Goal: Task Accomplishment & Management: Complete application form

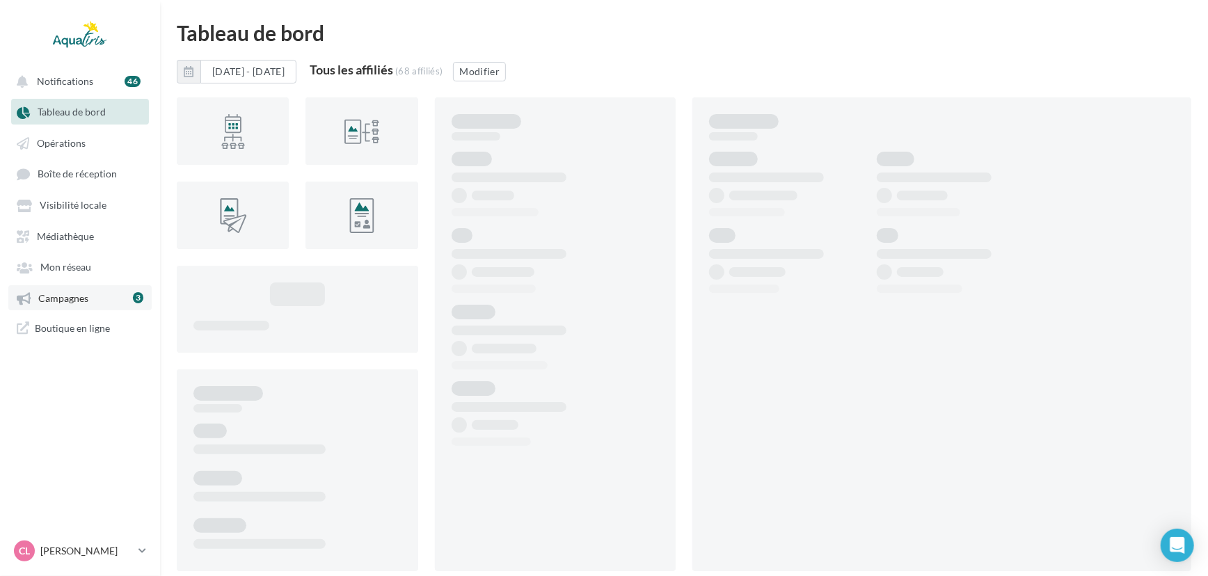
click at [104, 298] on link "Campagnes 3" at bounding box center [79, 297] width 143 height 25
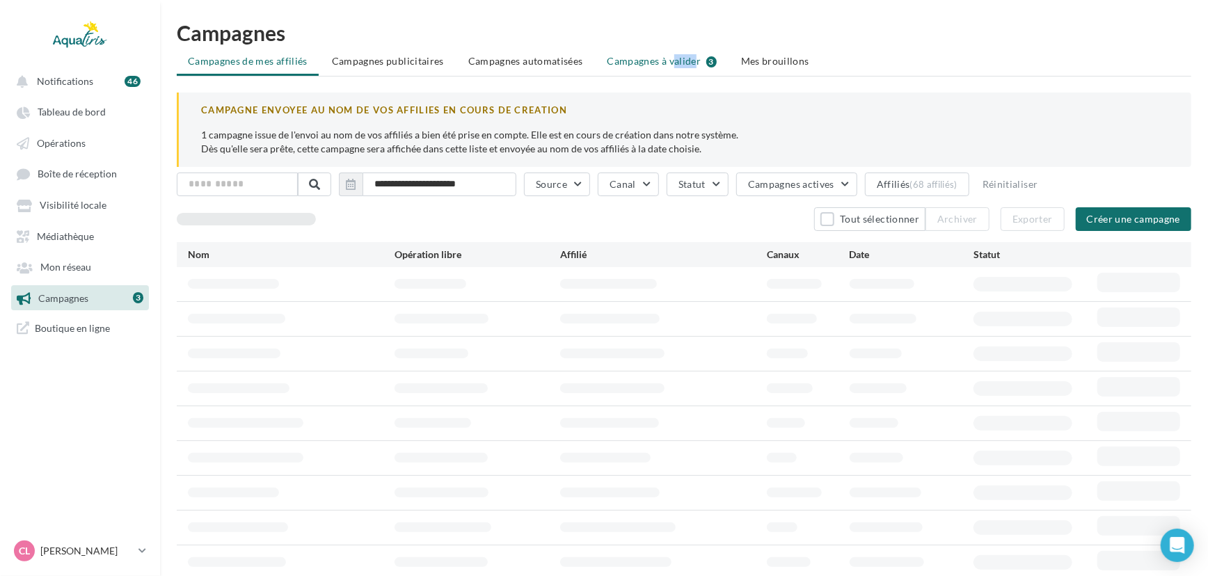
click at [634, 55] on li "Campagnes à valider 3" at bounding box center [663, 61] width 132 height 25
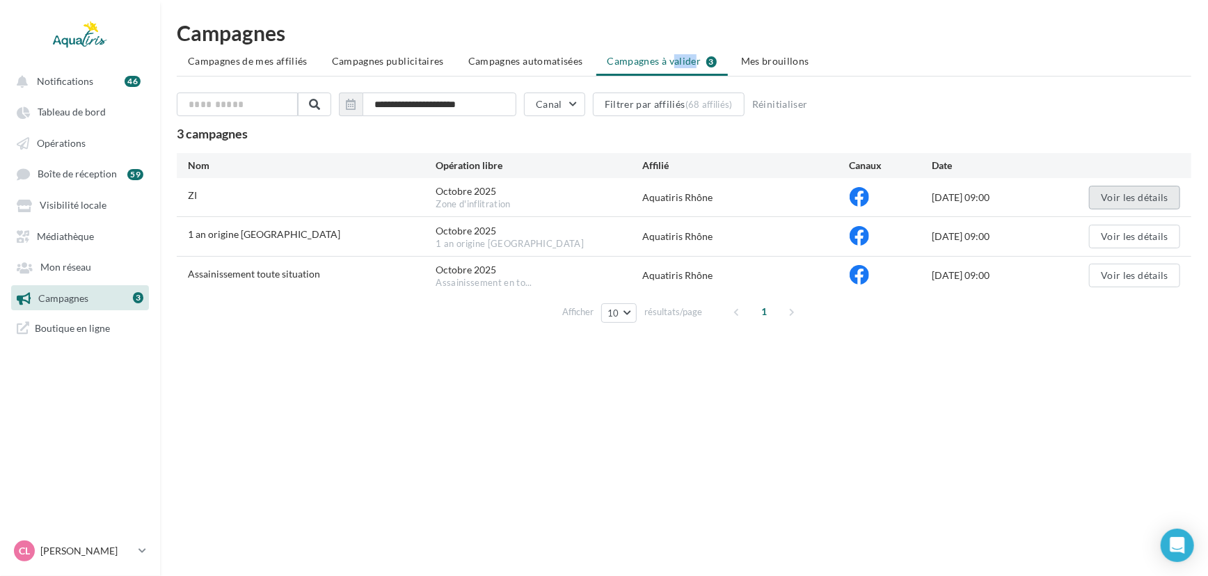
click at [1111, 193] on button "Voir les détails" at bounding box center [1134, 198] width 91 height 24
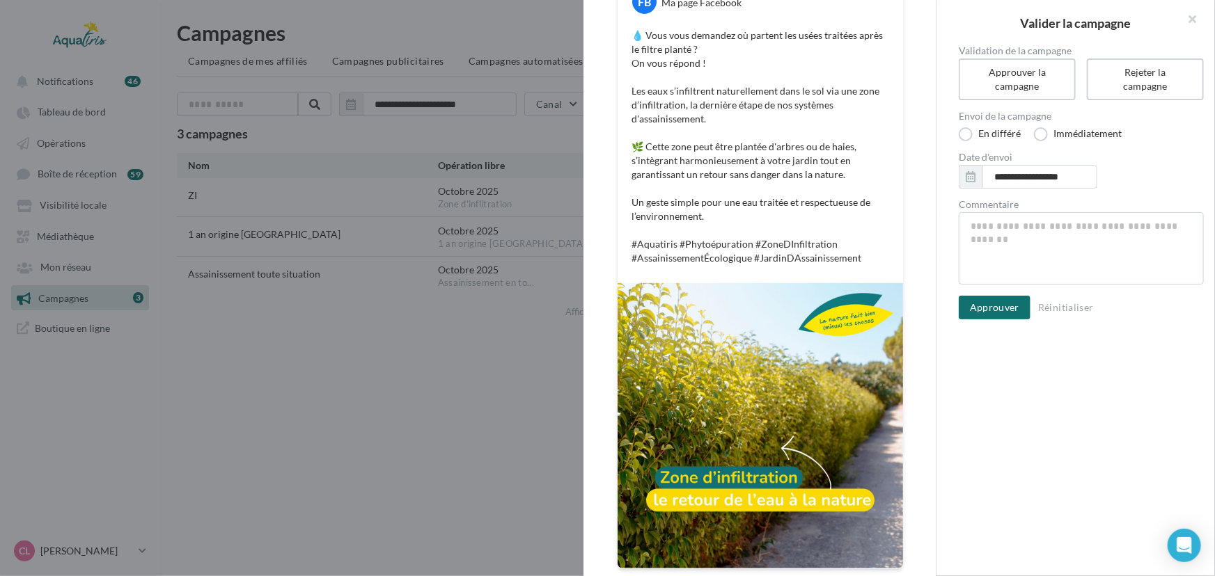
scroll to position [235, 0]
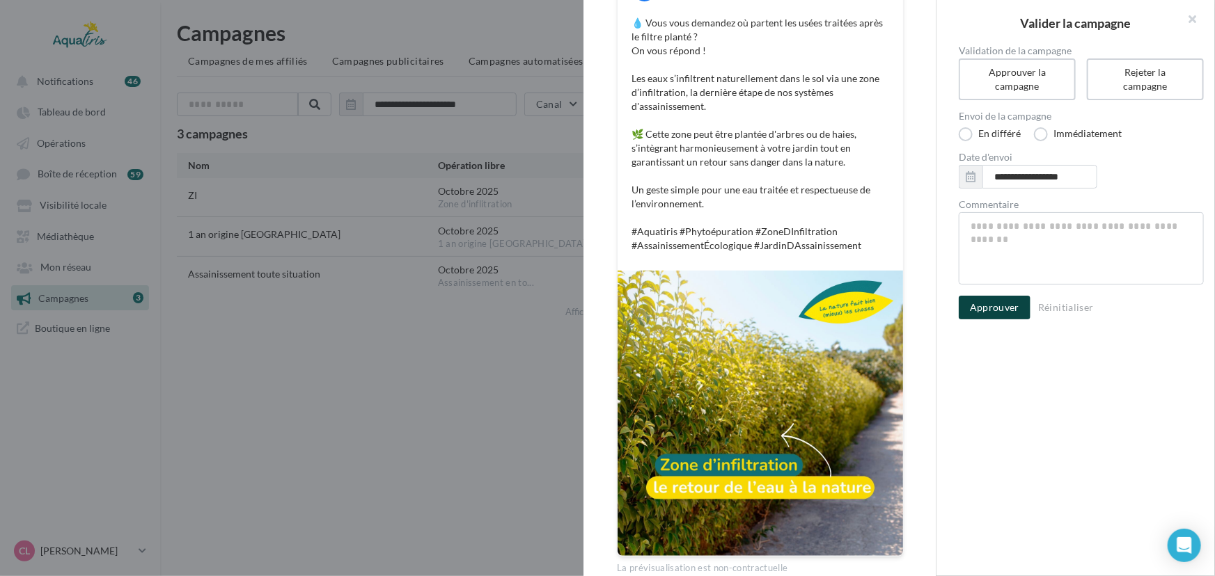
click at [981, 308] on button "Approuver" at bounding box center [995, 308] width 72 height 24
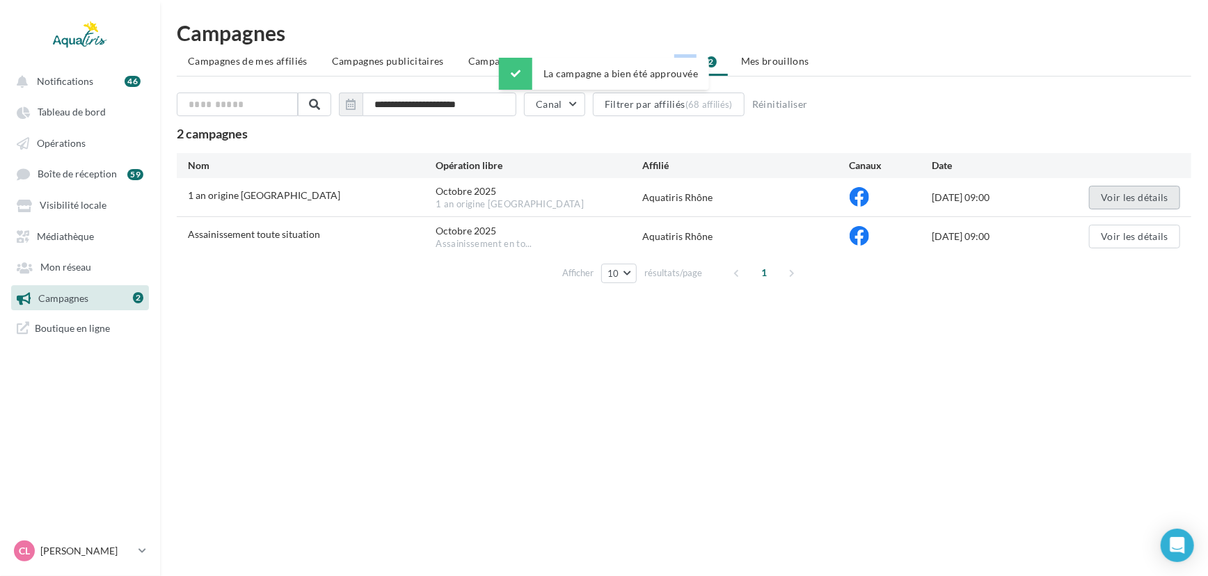
click at [1106, 195] on button "Voir les détails" at bounding box center [1134, 198] width 91 height 24
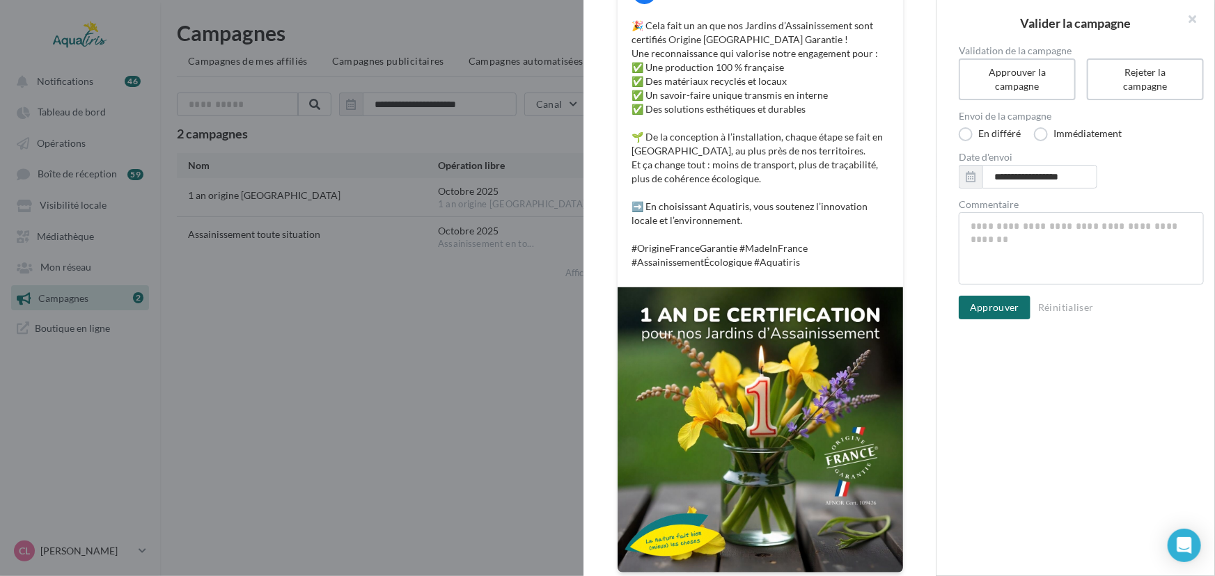
scroll to position [233, 0]
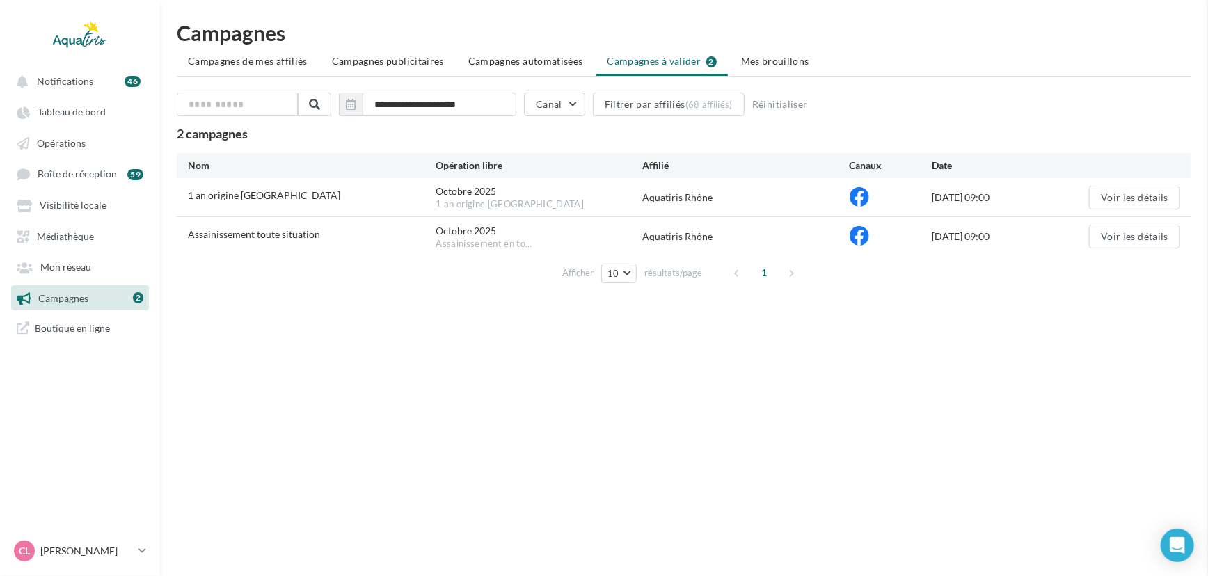
click at [1118, 201] on button "Voir les détails" at bounding box center [1134, 198] width 91 height 24
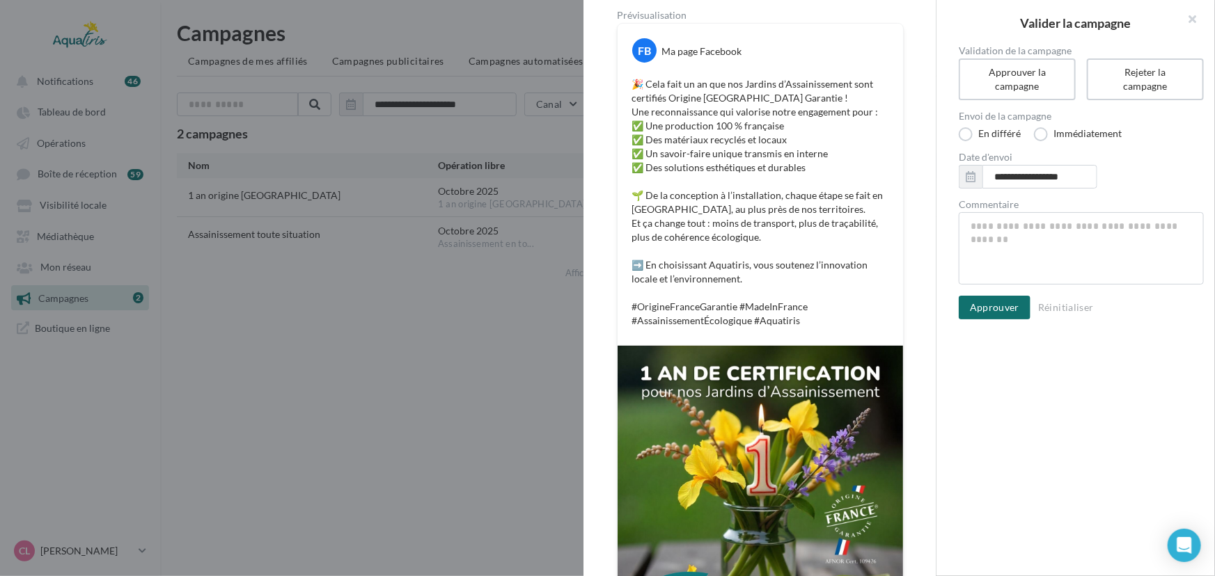
scroll to position [176, 0]
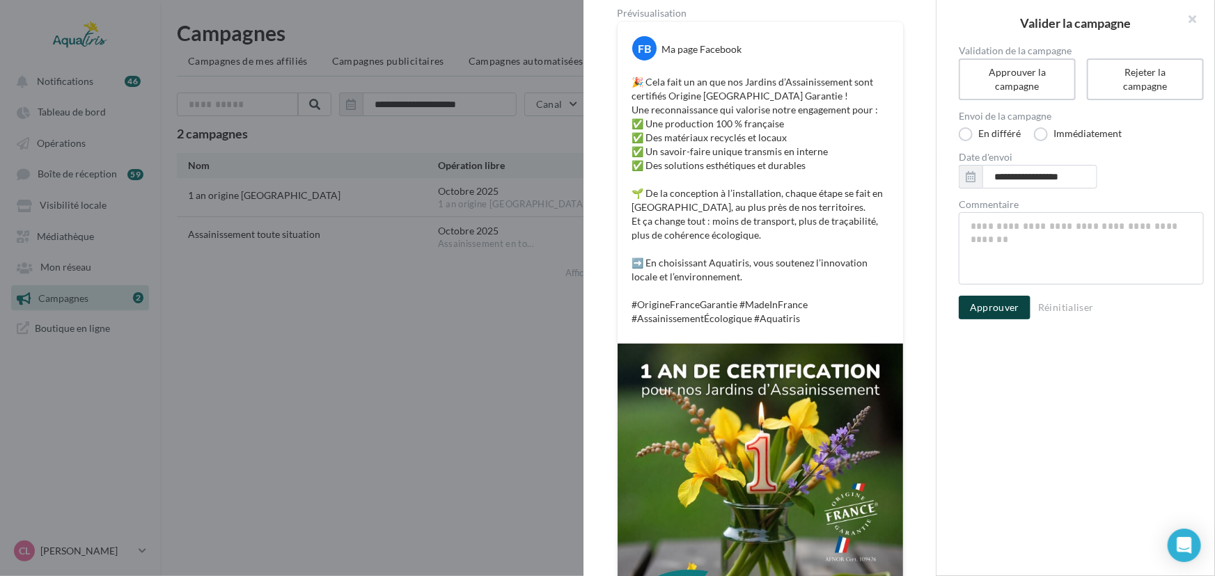
click at [979, 313] on button "Approuver" at bounding box center [995, 308] width 72 height 24
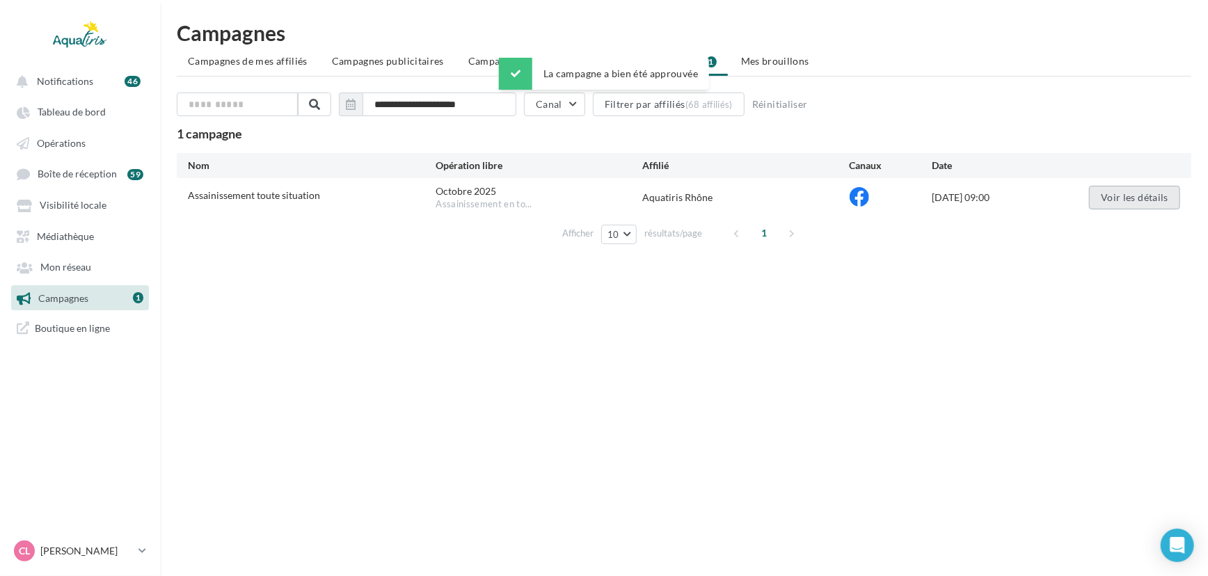
click at [1112, 188] on button "Voir les détails" at bounding box center [1134, 198] width 91 height 24
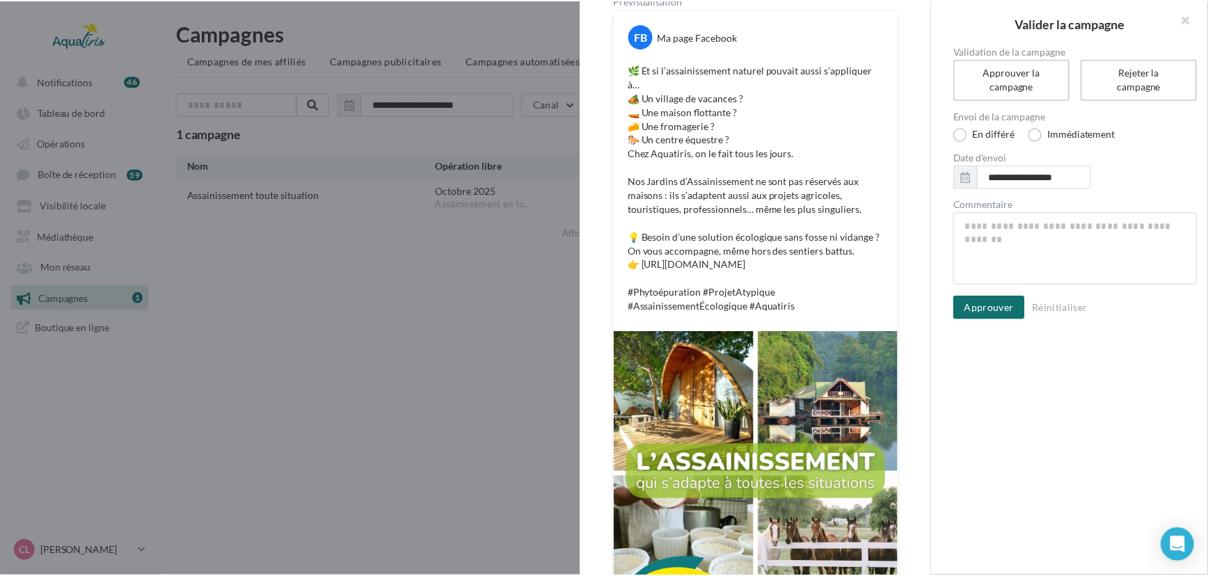
scroll to position [184, 0]
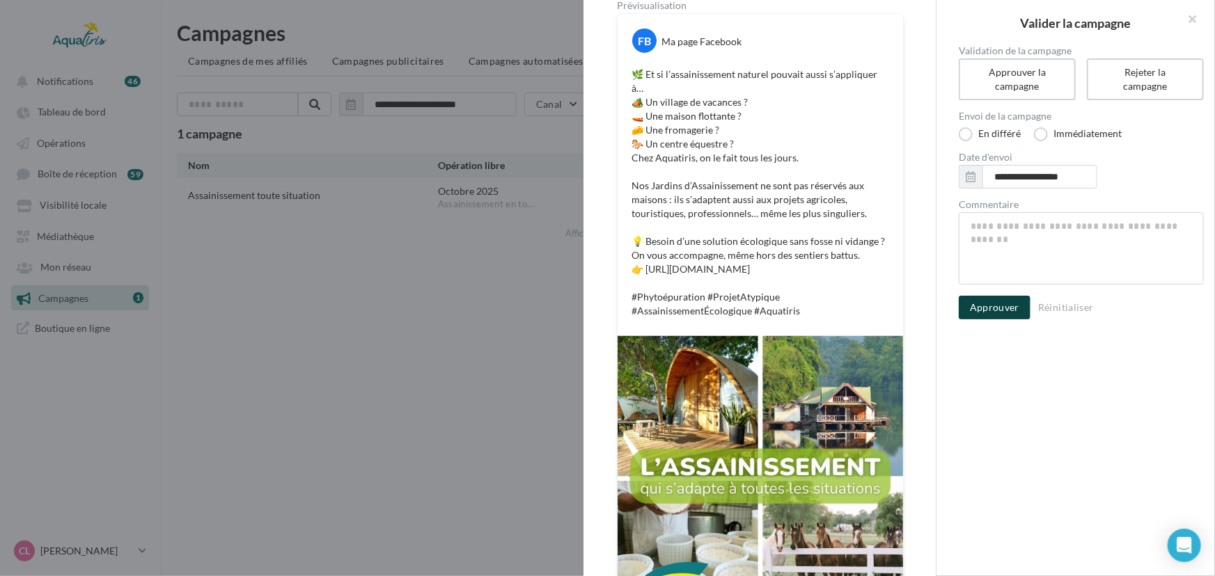
click at [995, 306] on button "Approuver" at bounding box center [995, 308] width 72 height 24
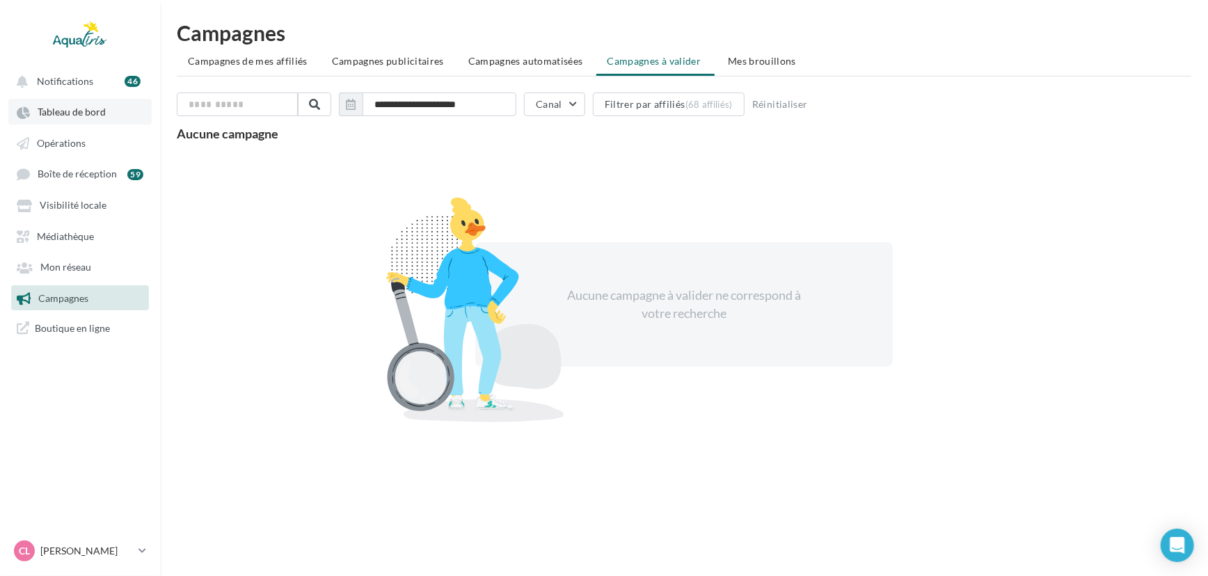
click at [104, 120] on link "Tableau de bord" at bounding box center [79, 111] width 143 height 25
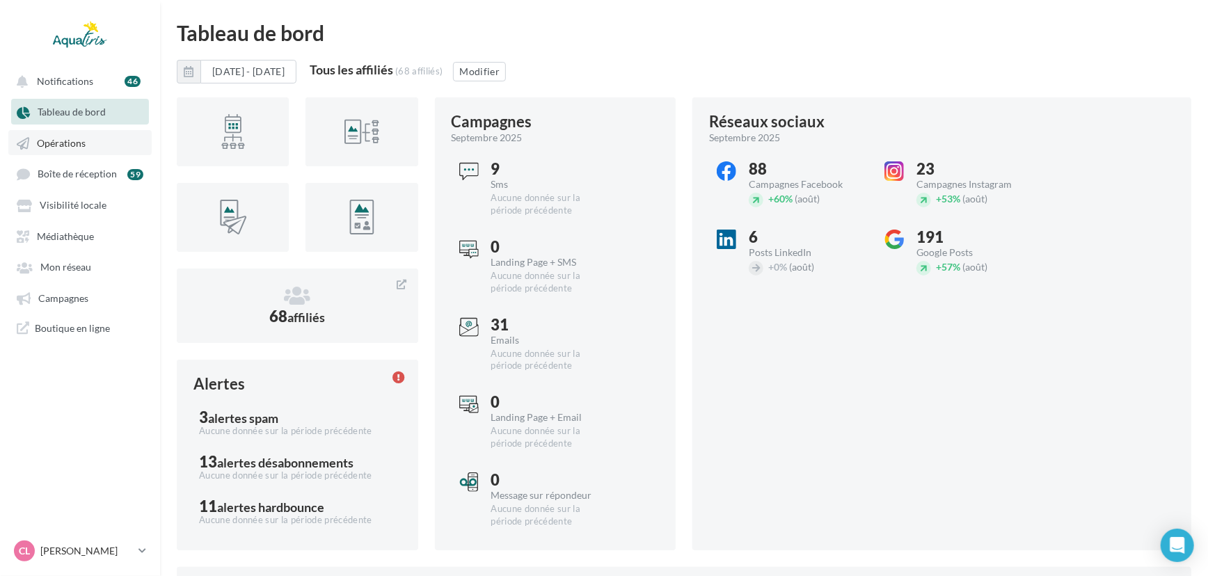
click at [54, 142] on span "Opérations" at bounding box center [61, 143] width 49 height 12
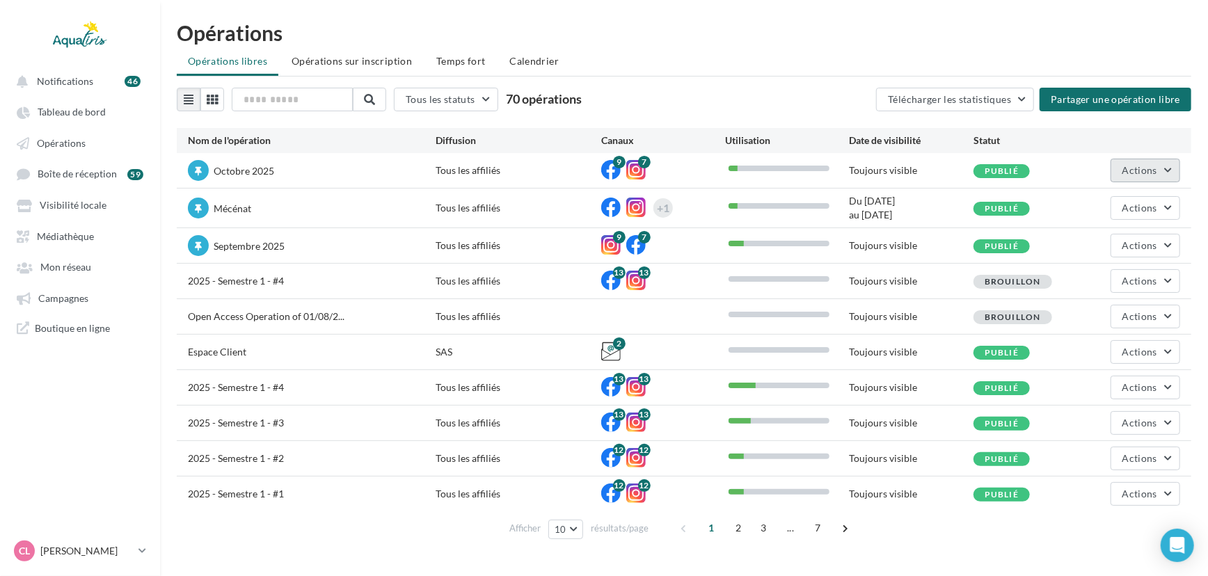
click at [1139, 178] on button "Actions" at bounding box center [1146, 171] width 70 height 24
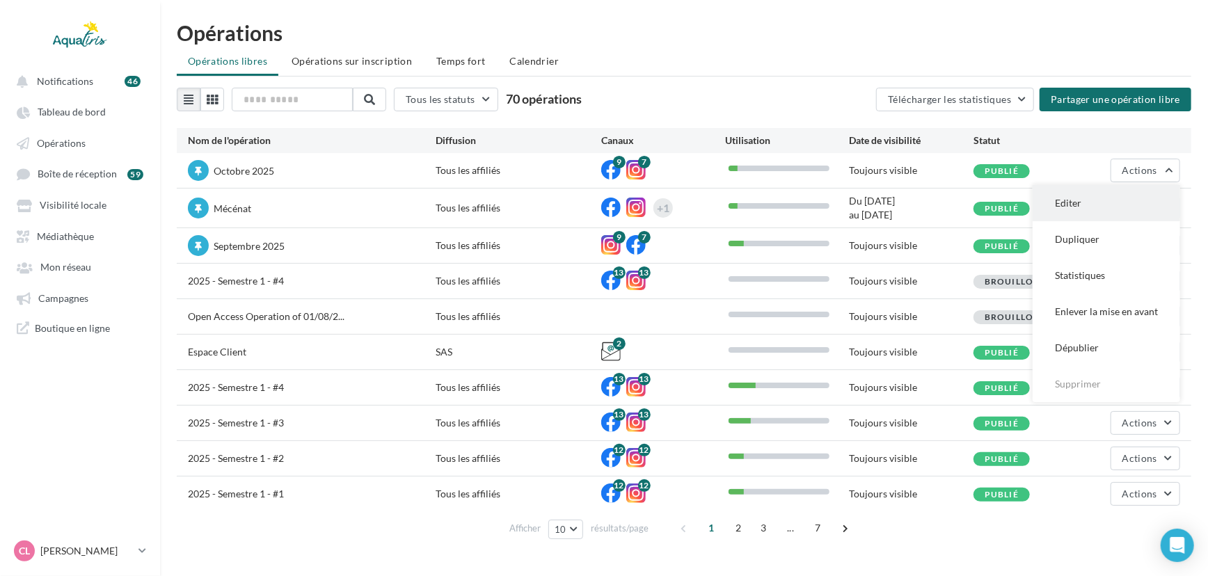
click at [1100, 198] on button "Editer" at bounding box center [1107, 203] width 148 height 36
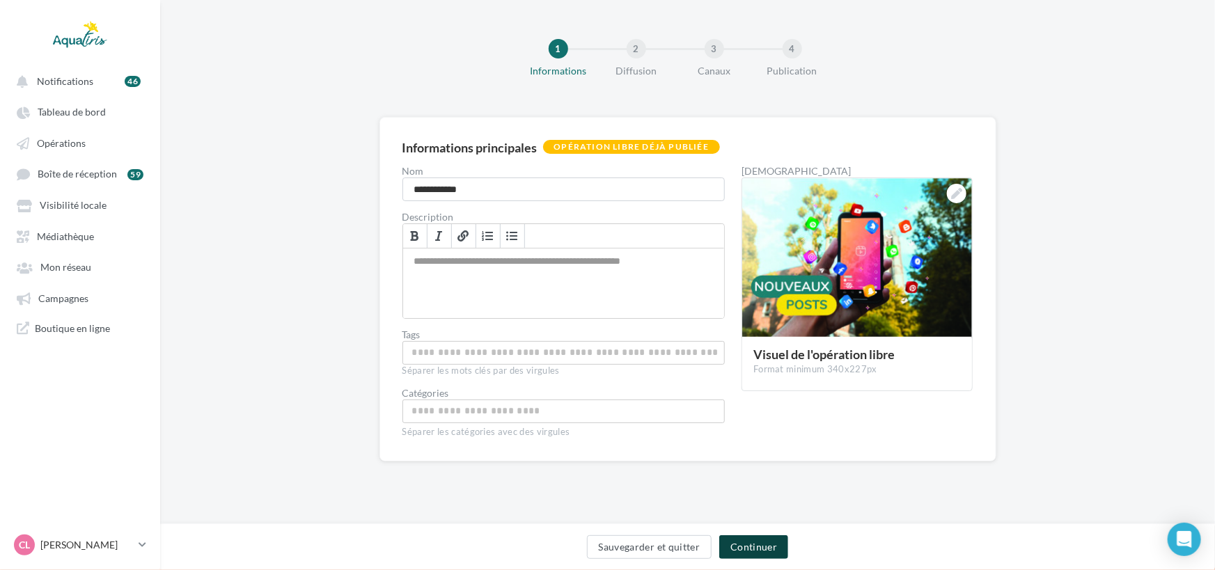
click at [773, 553] on button "Continuer" at bounding box center [753, 547] width 69 height 24
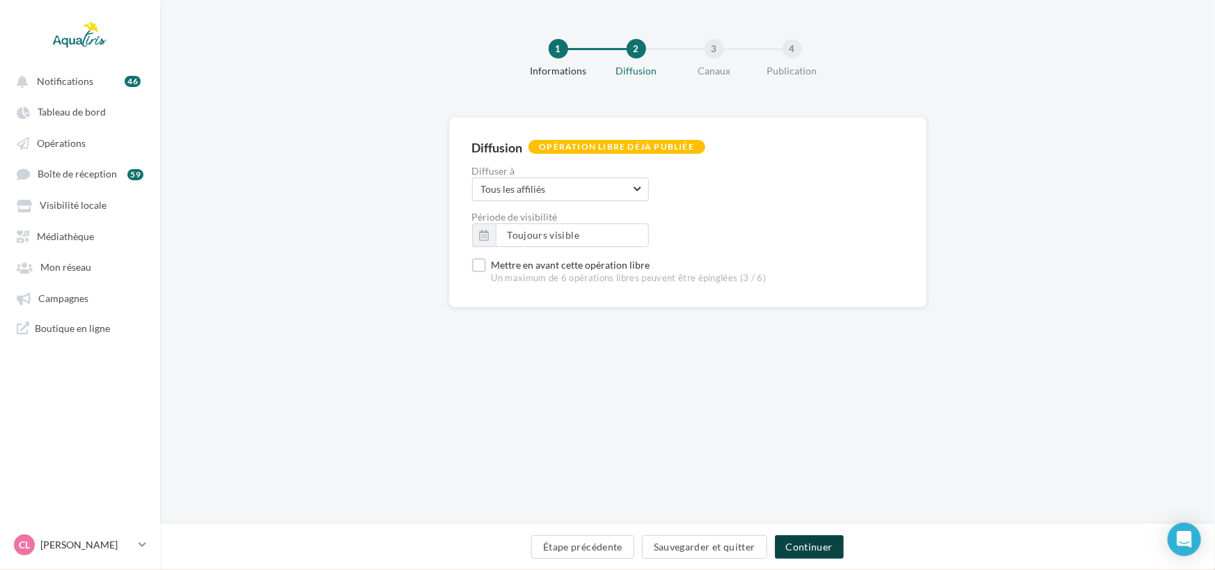
click at [812, 548] on button "Continuer" at bounding box center [809, 547] width 69 height 24
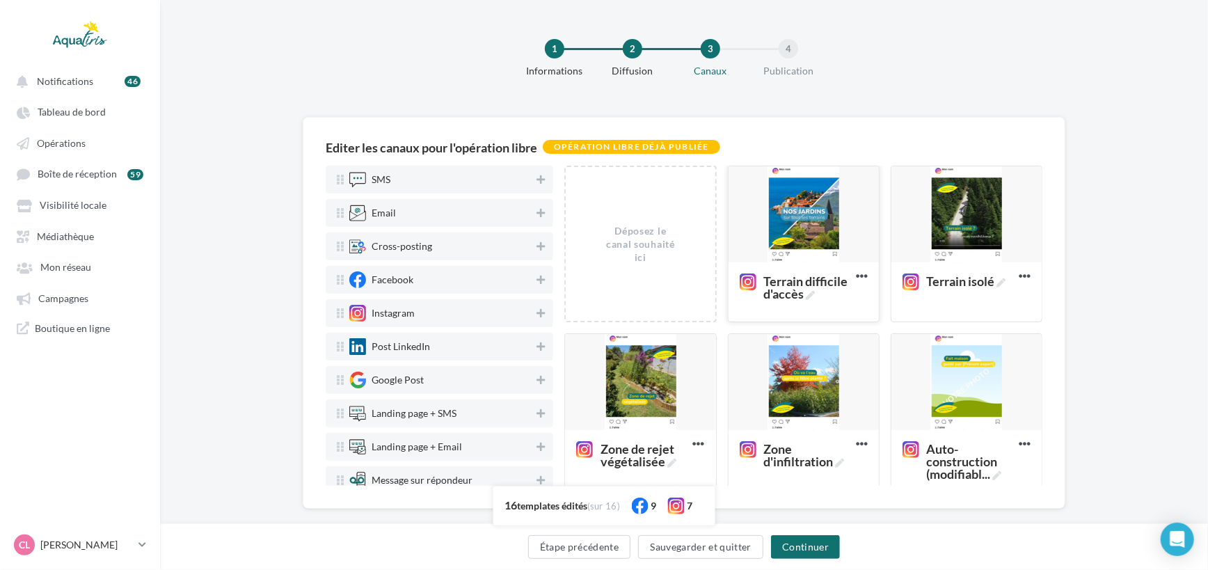
click at [849, 234] on div at bounding box center [804, 214] width 150 height 97
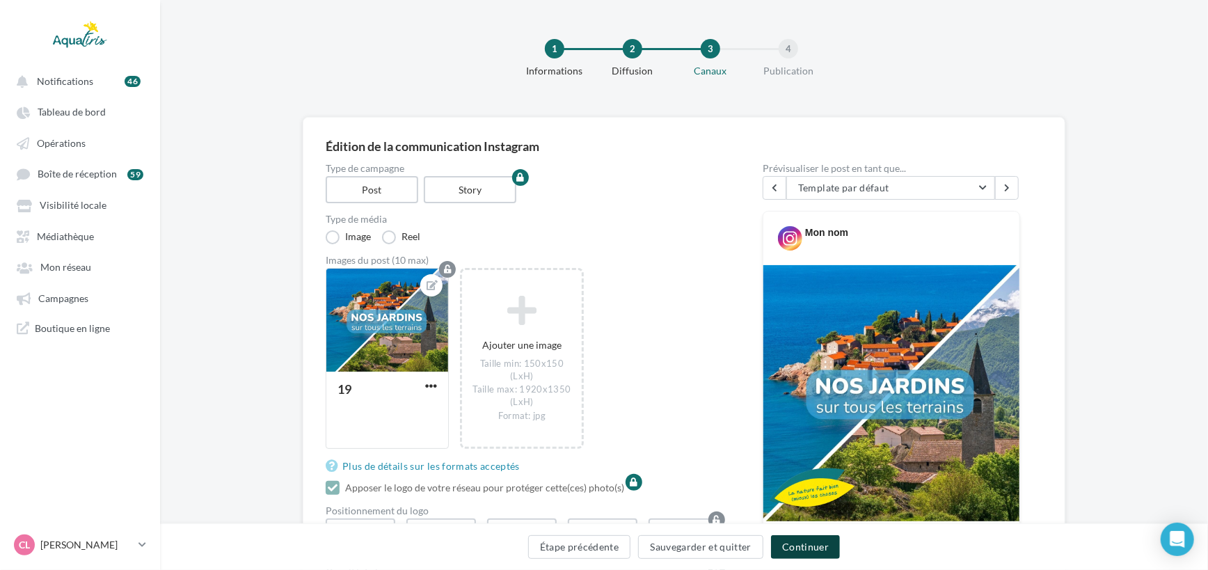
click at [775, 544] on button "Continuer" at bounding box center [805, 547] width 69 height 24
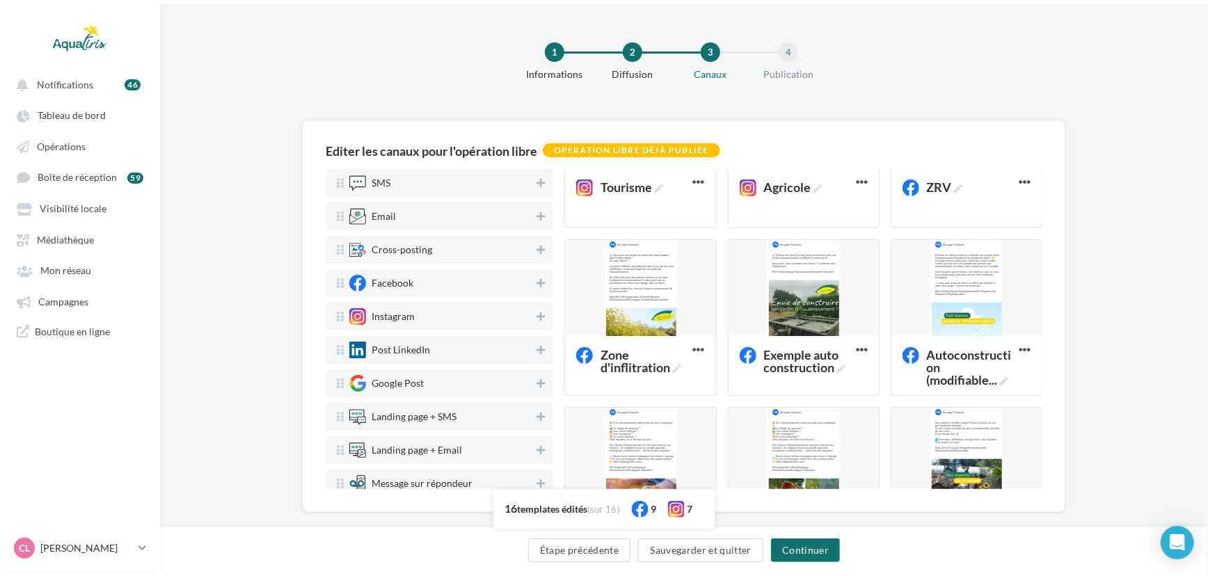
scroll to position [427, 0]
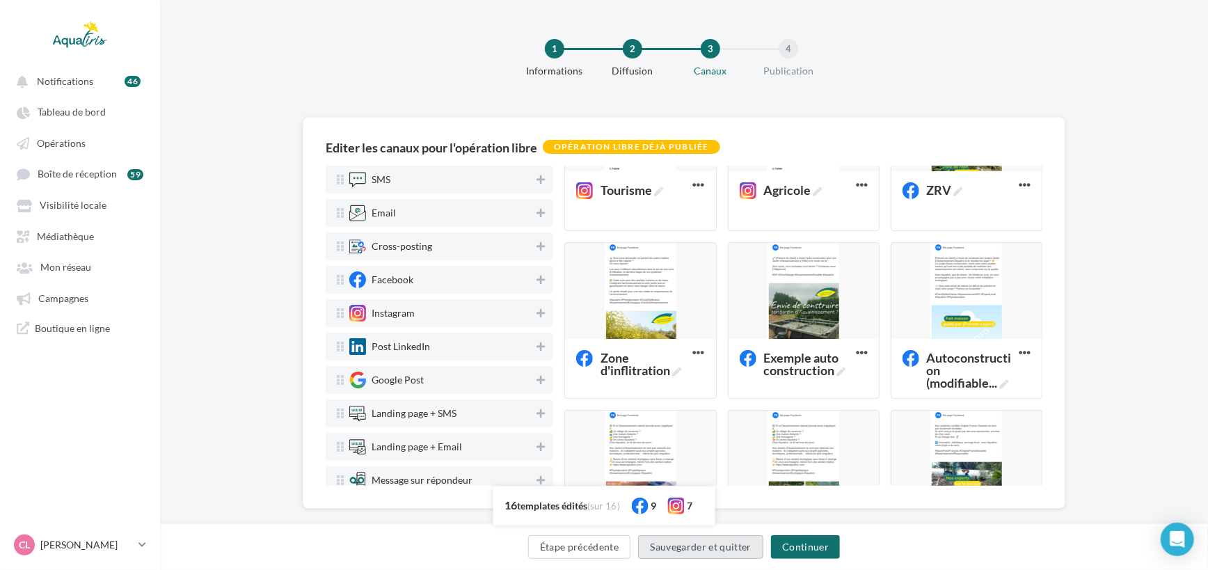
click at [720, 549] on button "Sauvegarder et quitter" at bounding box center [700, 547] width 125 height 24
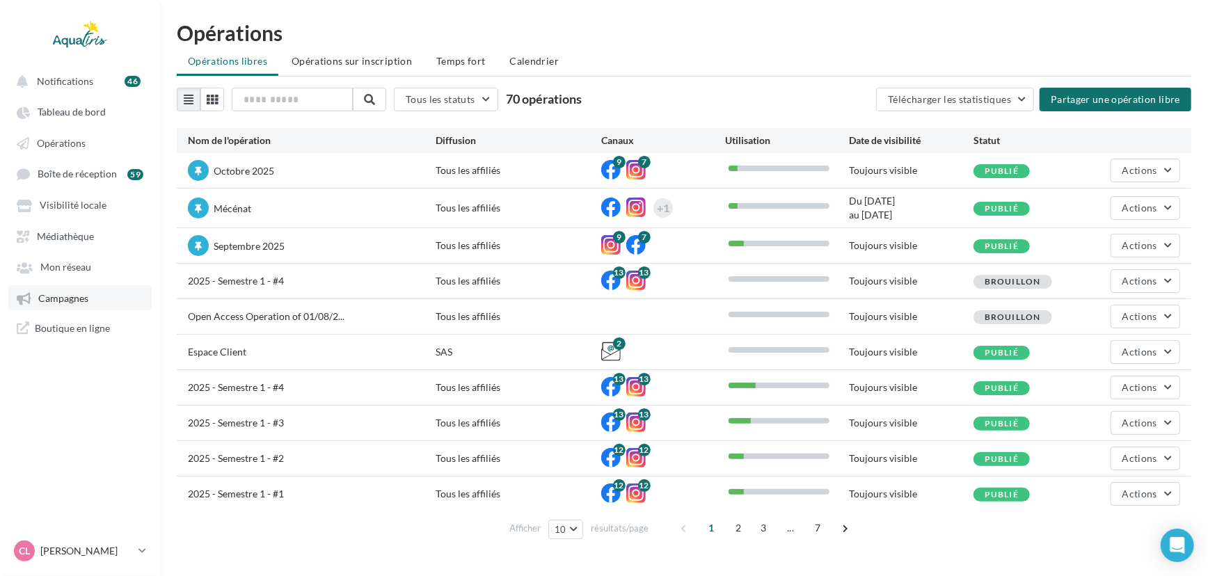
click at [79, 302] on span "Campagnes" at bounding box center [63, 298] width 50 height 12
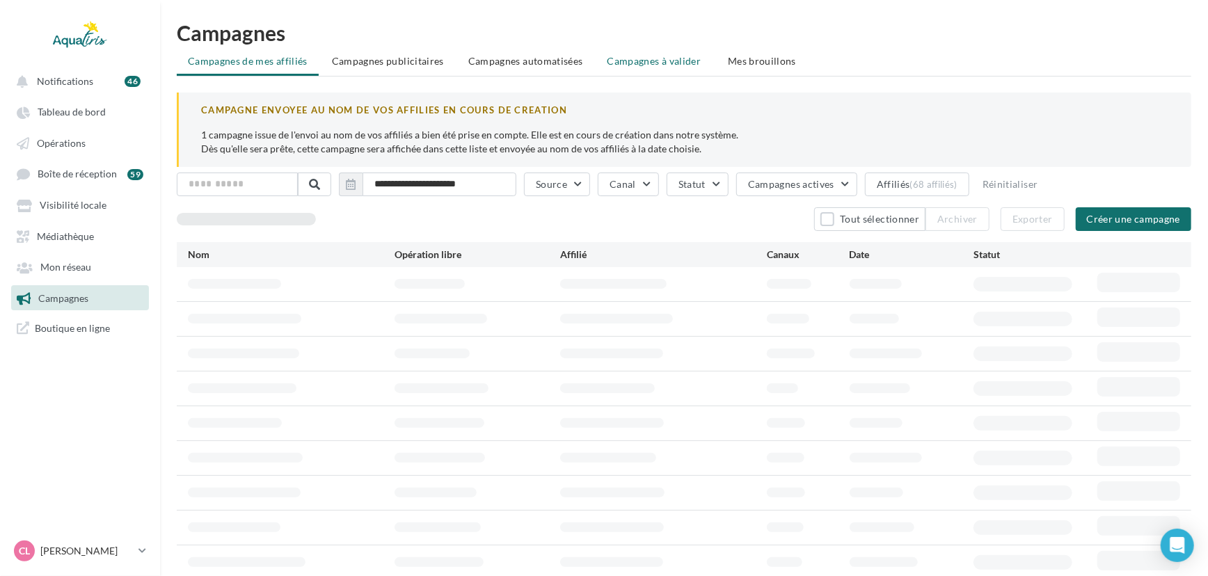
click at [652, 57] on span "Campagnes à valider" at bounding box center [655, 61] width 94 height 14
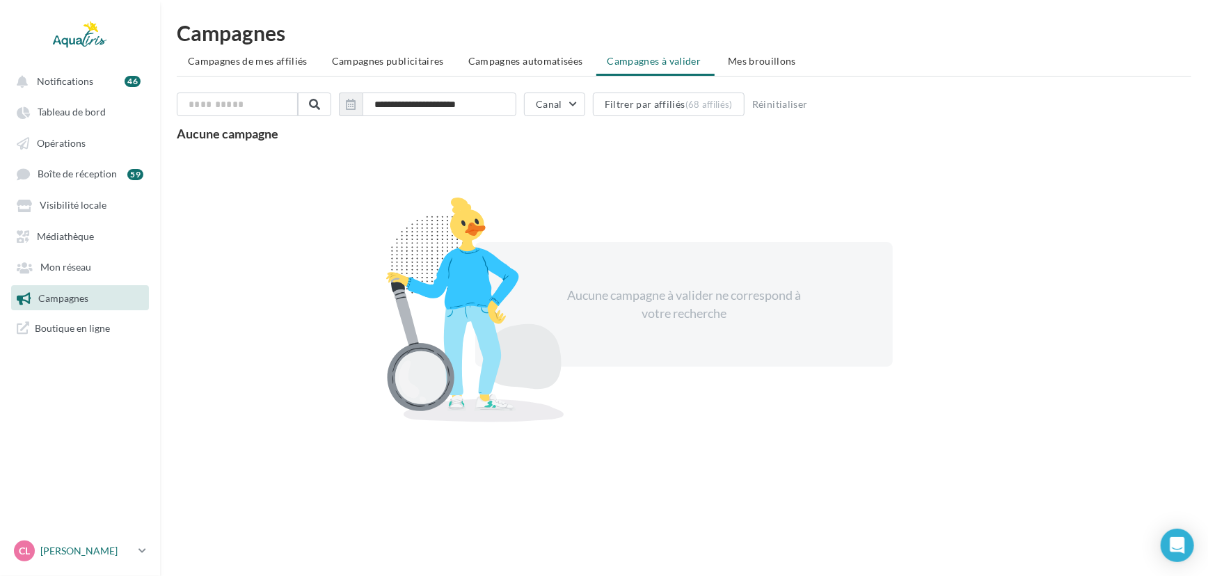
click at [84, 546] on p "[PERSON_NAME]" at bounding box center [86, 551] width 93 height 14
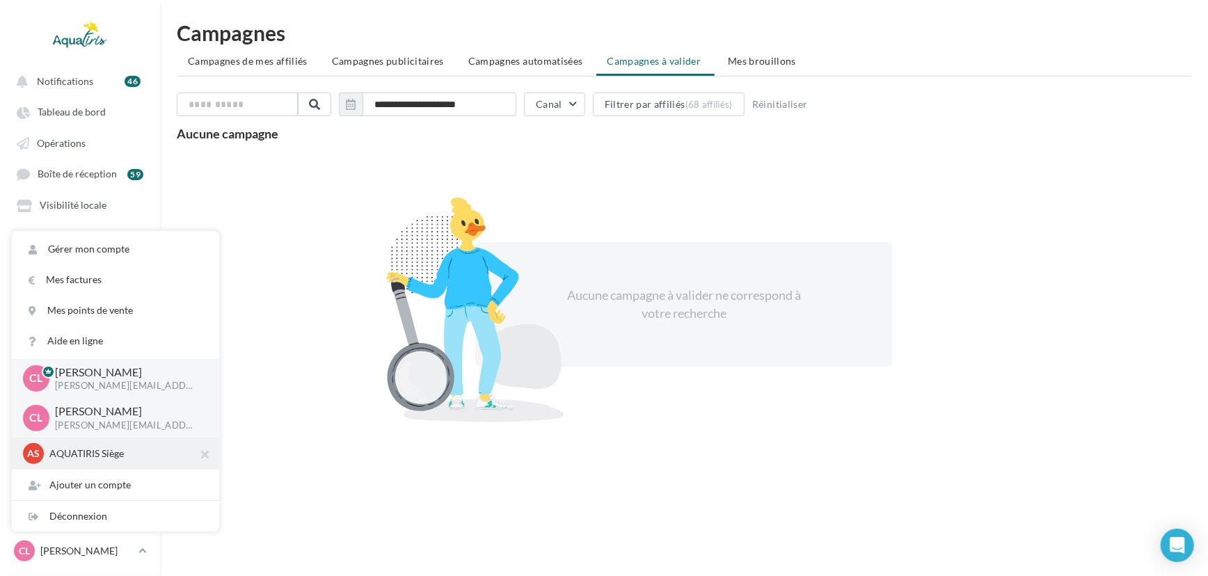
click at [104, 459] on p "AQUATIRIS Siège" at bounding box center [125, 454] width 153 height 14
